Goal: Find contact information: Find contact information

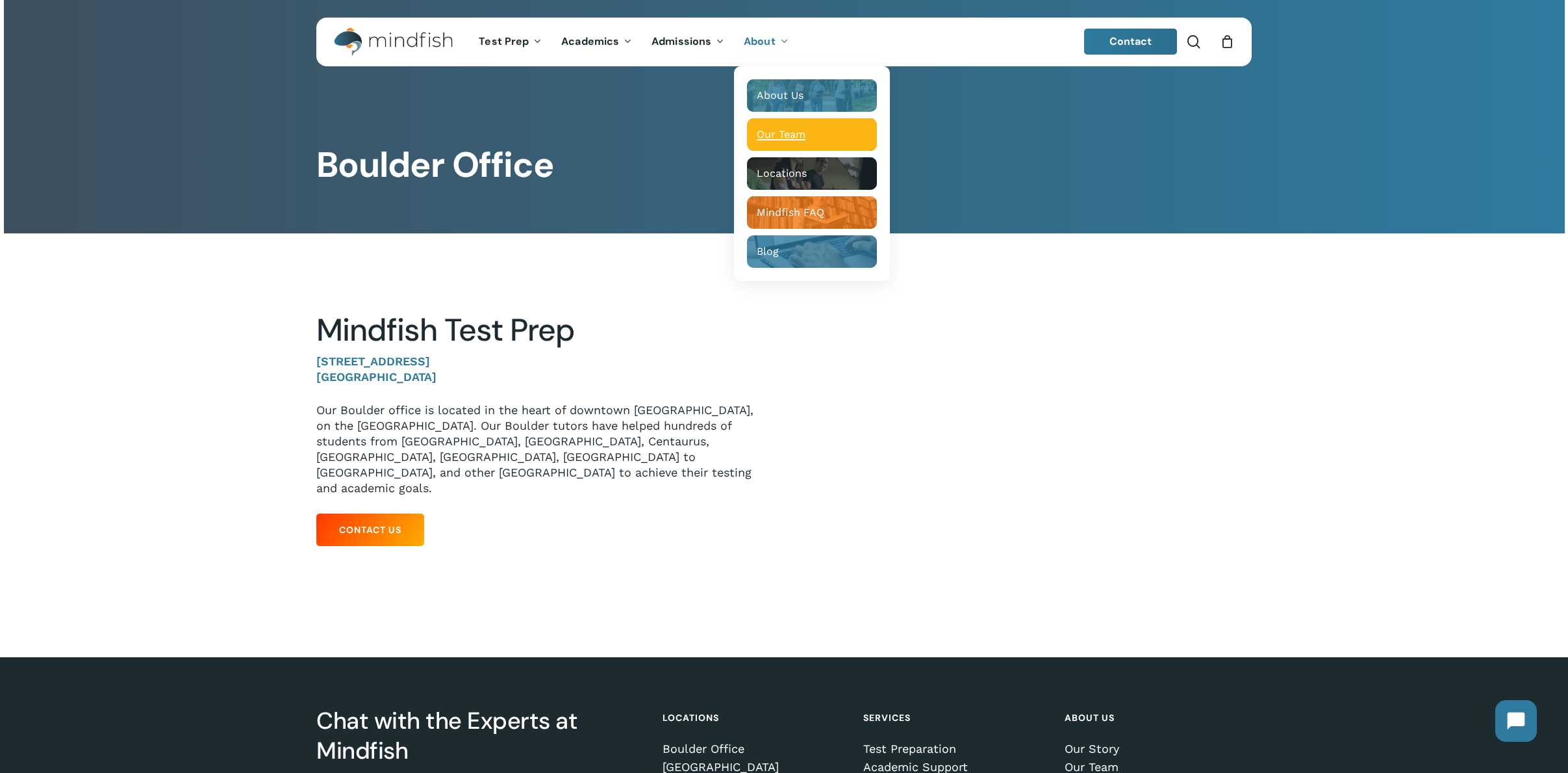
click at [783, 127] on div "Main Menu" at bounding box center [812, 134] width 130 height 33
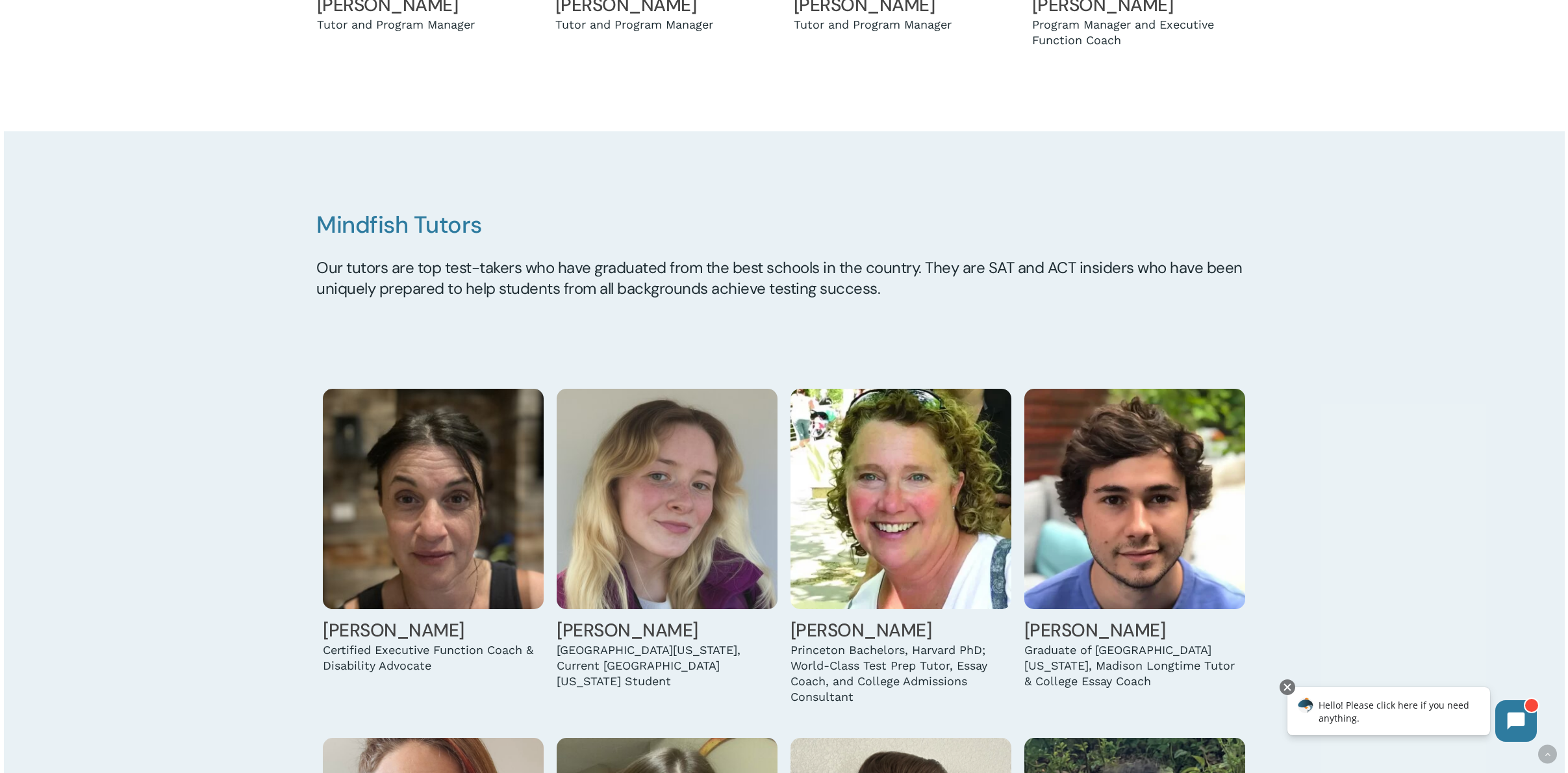
scroll to position [1124, 0]
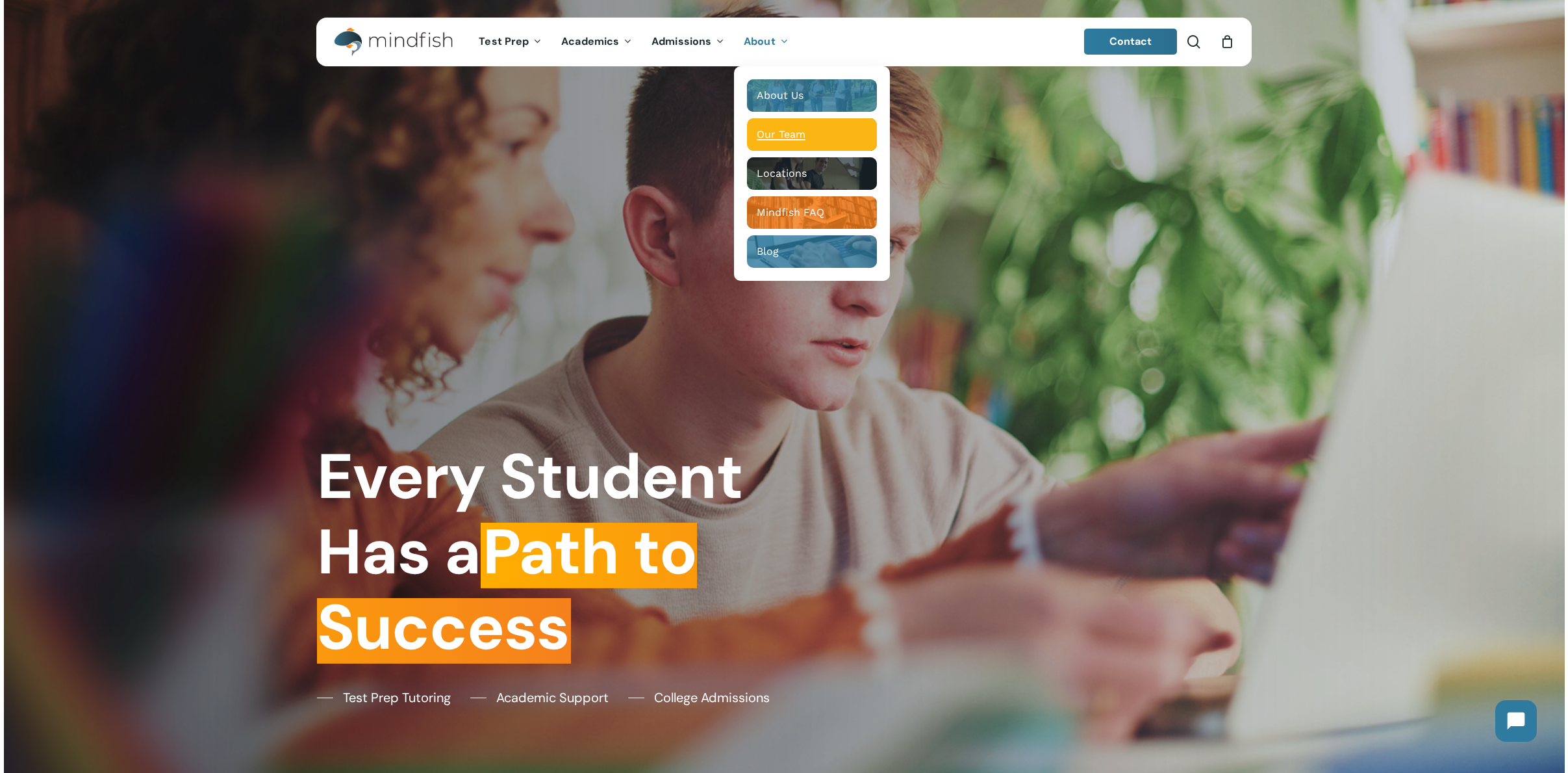
click at [772, 134] on span "Our Team" at bounding box center [781, 134] width 49 height 12
